Goal: Information Seeking & Learning: Understand process/instructions

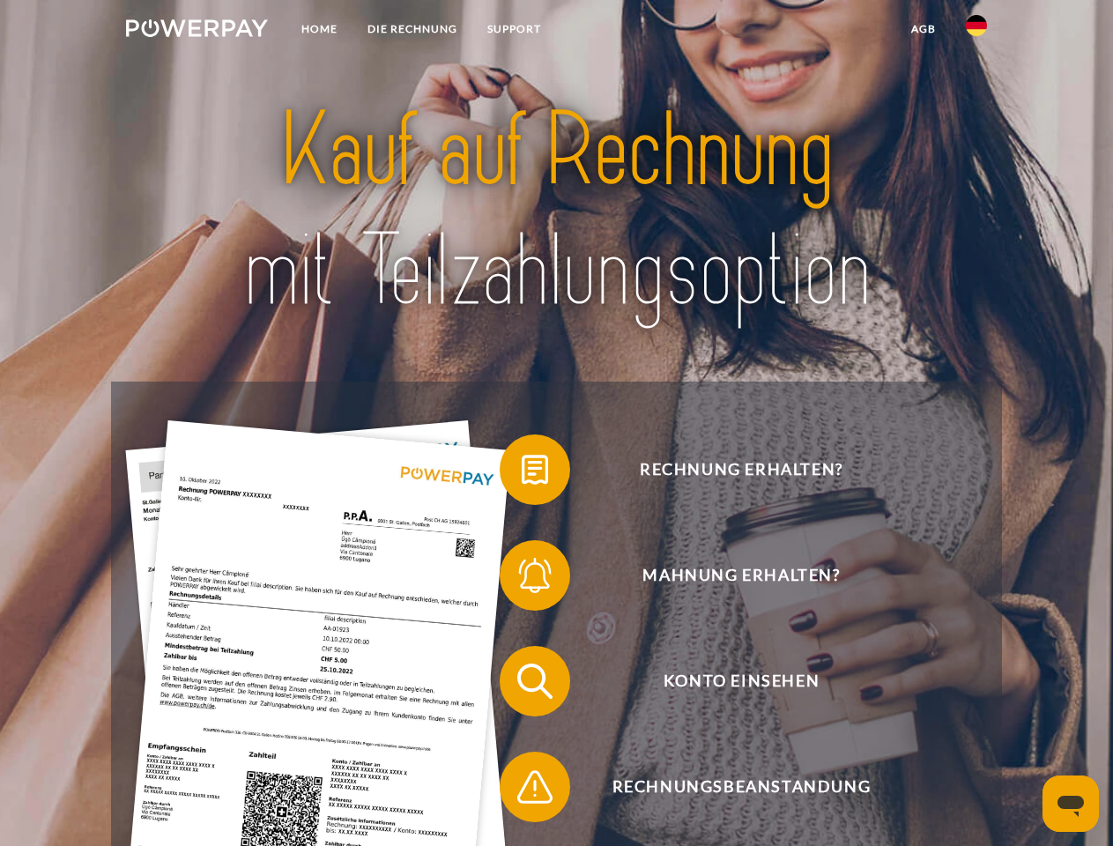
click at [197, 31] on img at bounding box center [197, 28] width 142 height 18
click at [977, 31] on img at bounding box center [976, 25] width 21 height 21
click at [923, 29] on link "agb" at bounding box center [924, 29] width 55 height 32
click at [522, 473] on span at bounding box center [509, 470] width 88 height 88
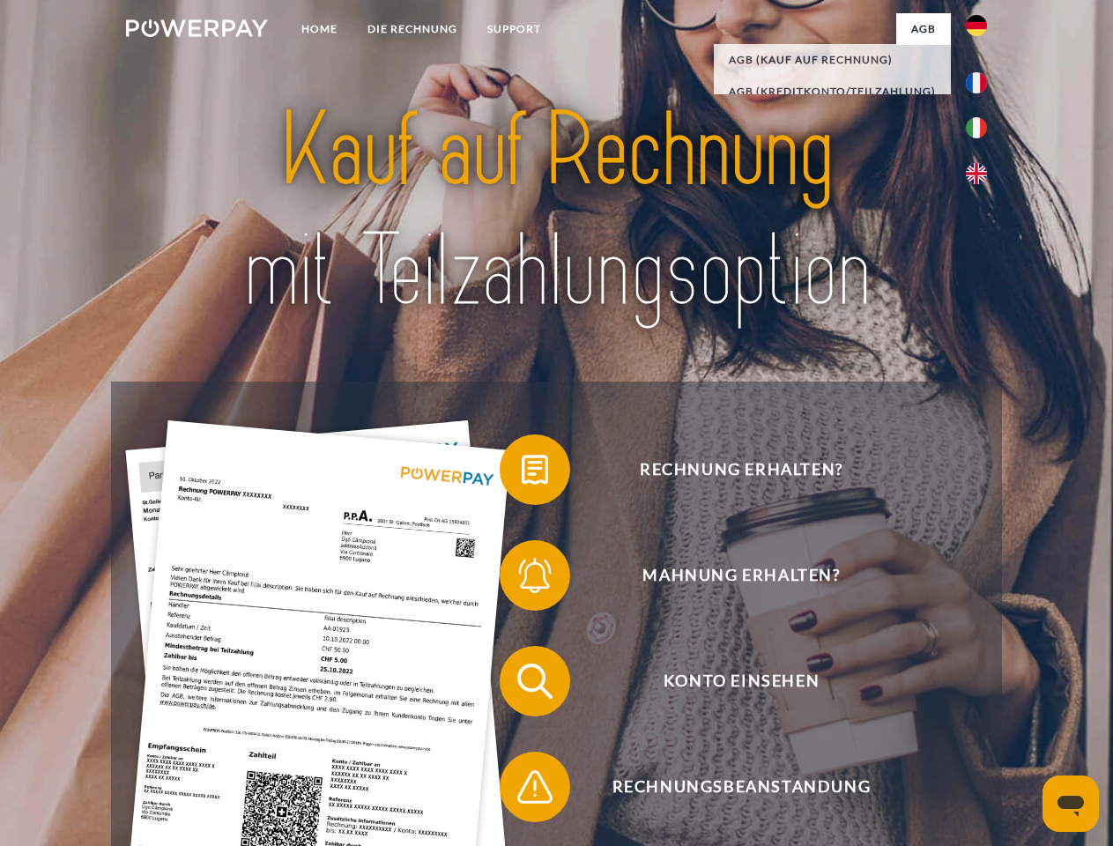
click at [522, 579] on span at bounding box center [509, 576] width 88 height 88
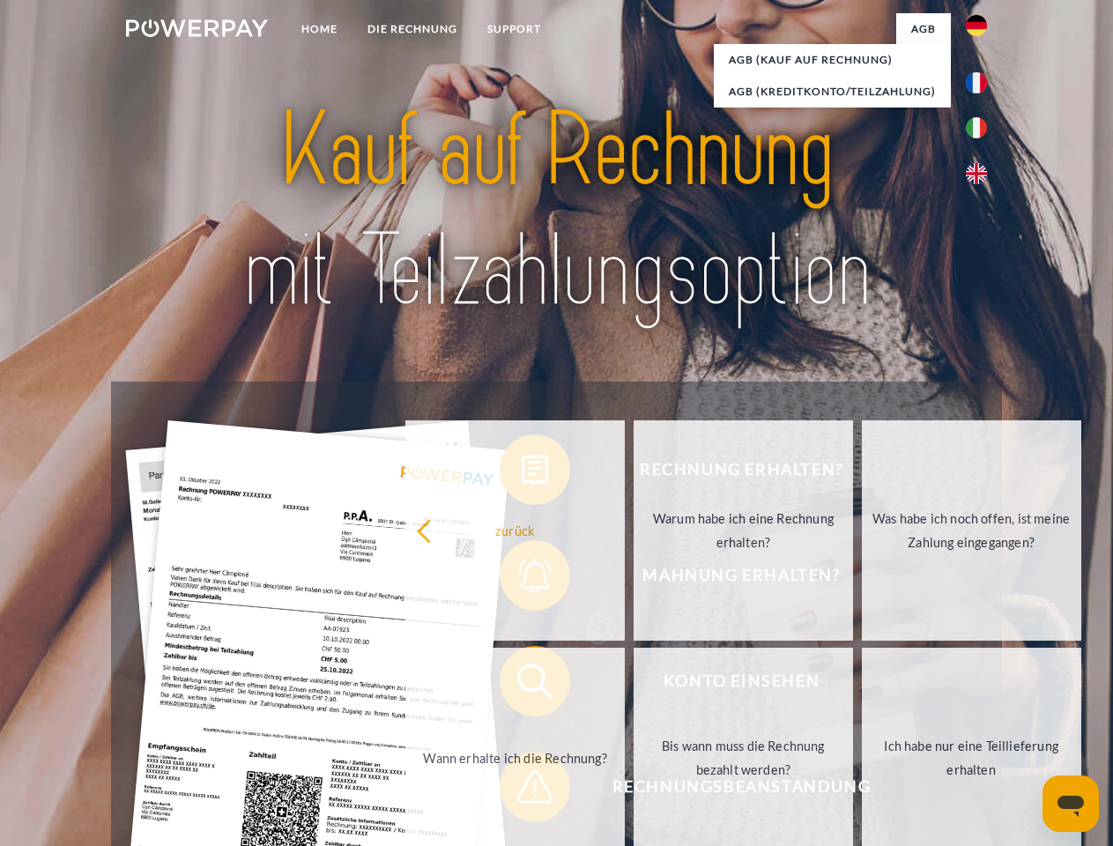
click at [634, 685] on link "Bis wann muss die Rechnung bezahlt werden?" at bounding box center [744, 758] width 220 height 220
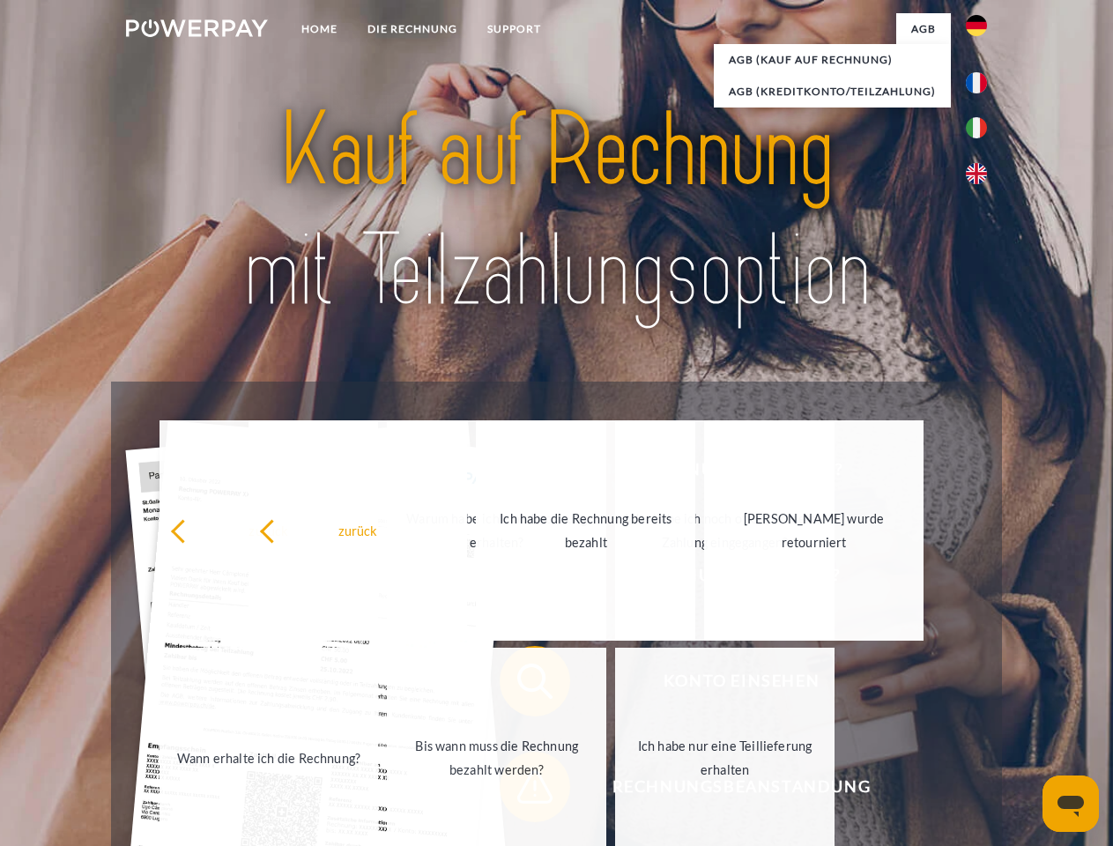
click at [522, 791] on span at bounding box center [509, 787] width 88 height 88
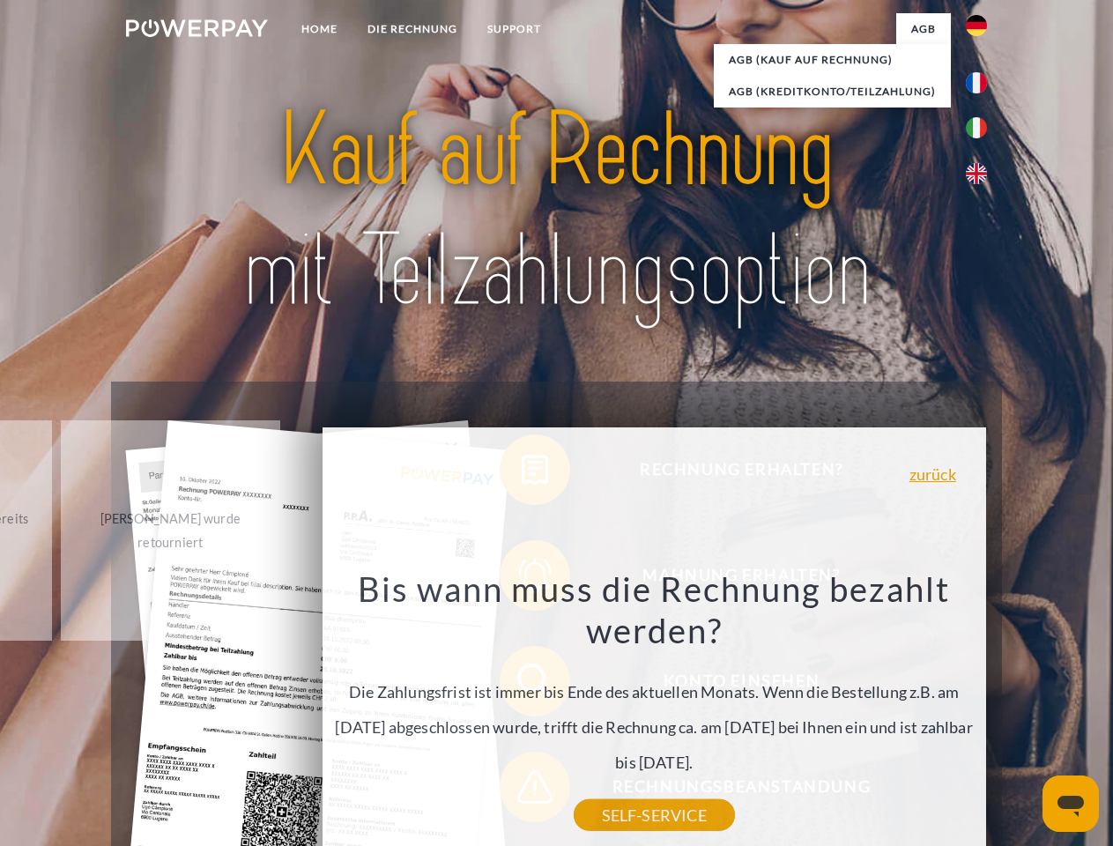
click at [1071, 804] on icon "Messaging-Fenster öffnen" at bounding box center [1071, 806] width 26 height 21
